Goal: Transaction & Acquisition: Purchase product/service

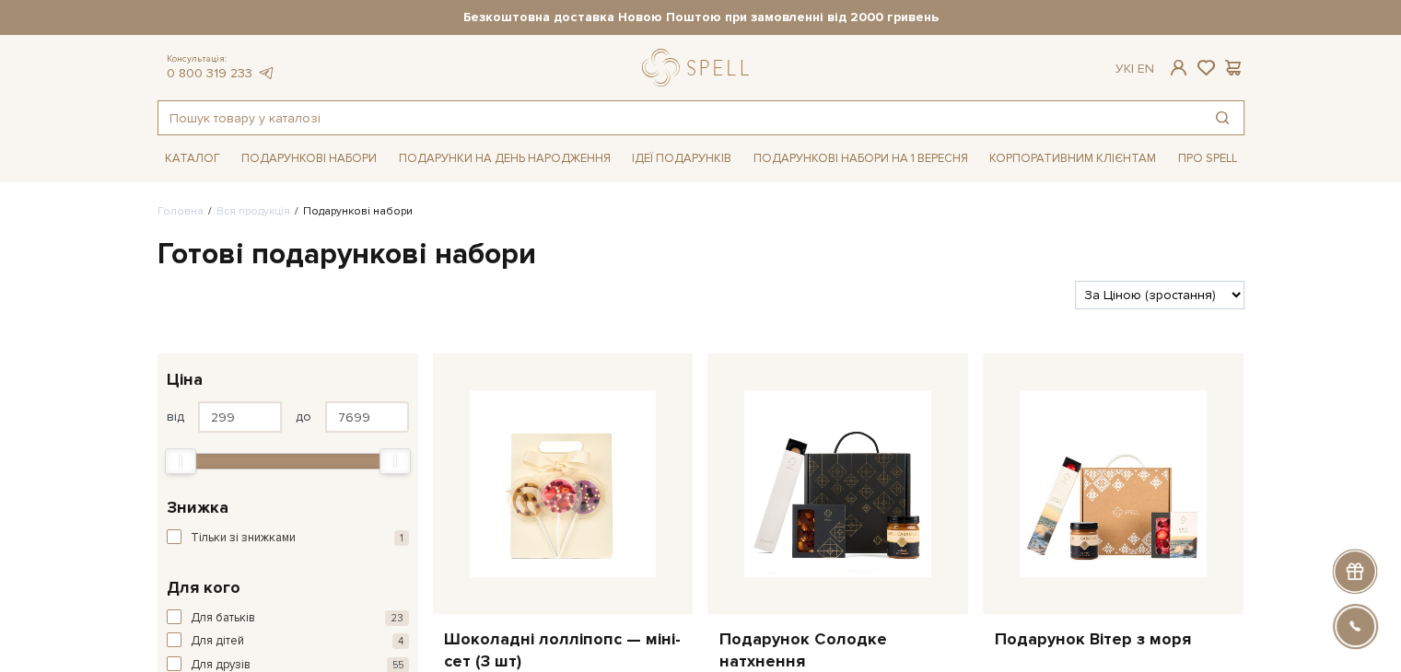
click at [462, 118] on input "text" at bounding box center [679, 117] width 1043 height 33
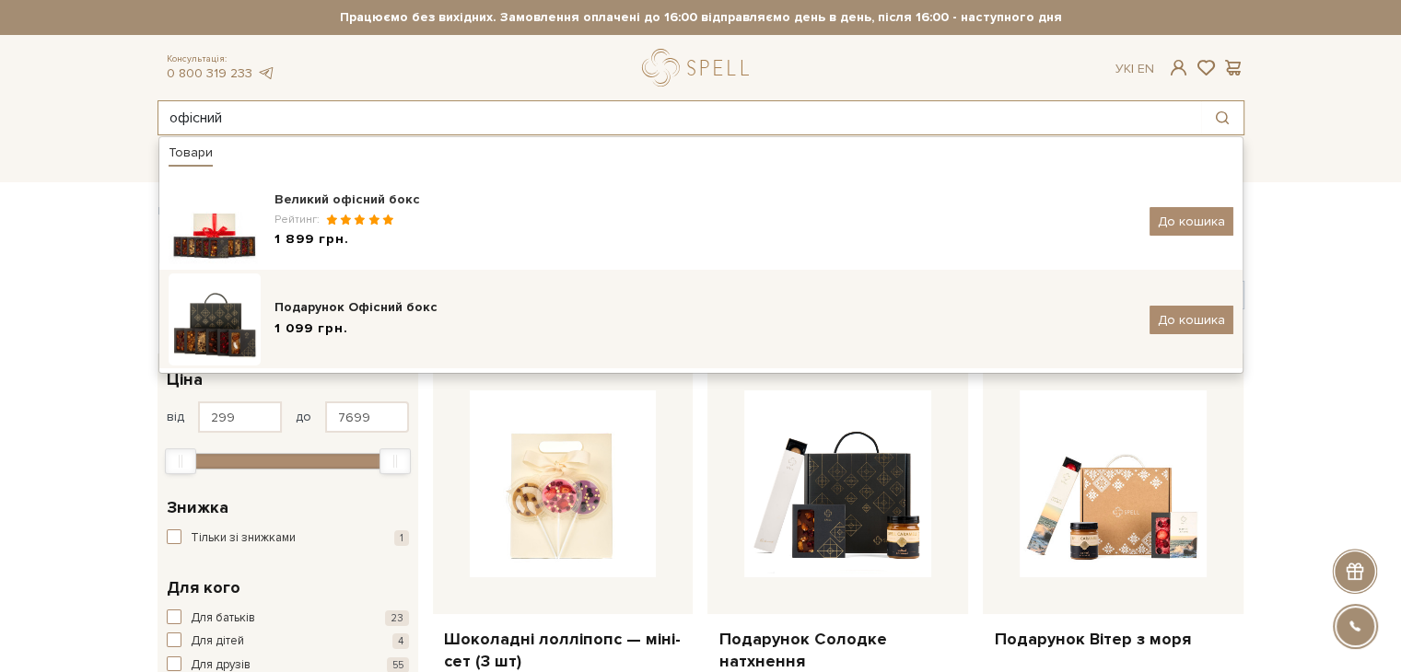
type input "офісний"
click at [405, 321] on div "1 099 грн." at bounding box center [704, 329] width 861 height 19
